Goal: Navigation & Orientation: Go to known website

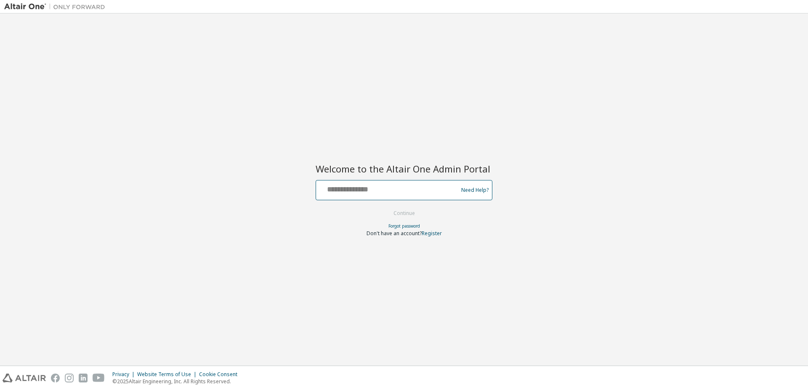
click at [344, 189] on input "text" at bounding box center [388, 188] width 138 height 12
type input "**********"
click at [396, 228] on link "Forgot password" at bounding box center [404, 226] width 32 height 6
